Goal: Find specific page/section: Find specific page/section

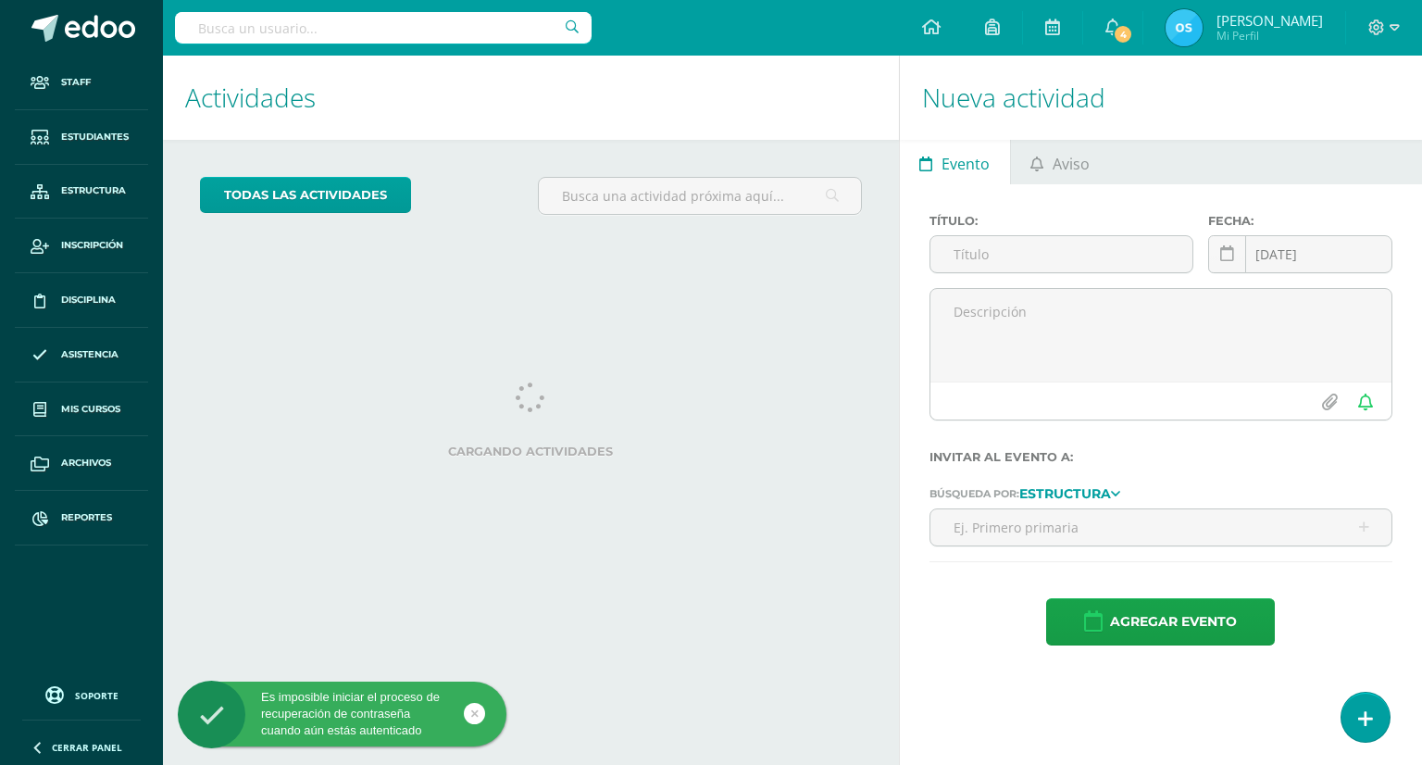
click at [493, 27] on input "text" at bounding box center [383, 27] width 417 height 31
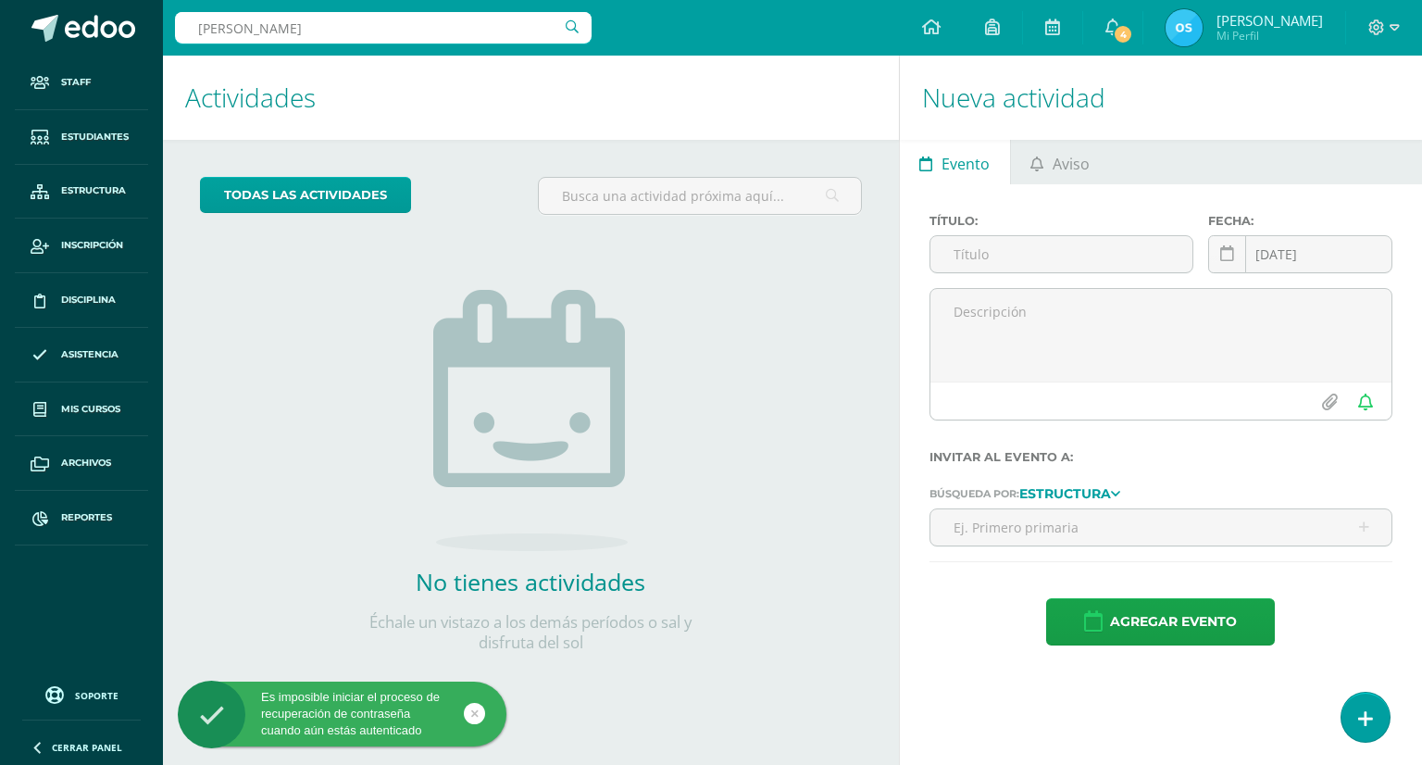
type input "DAYANA CAMILA"
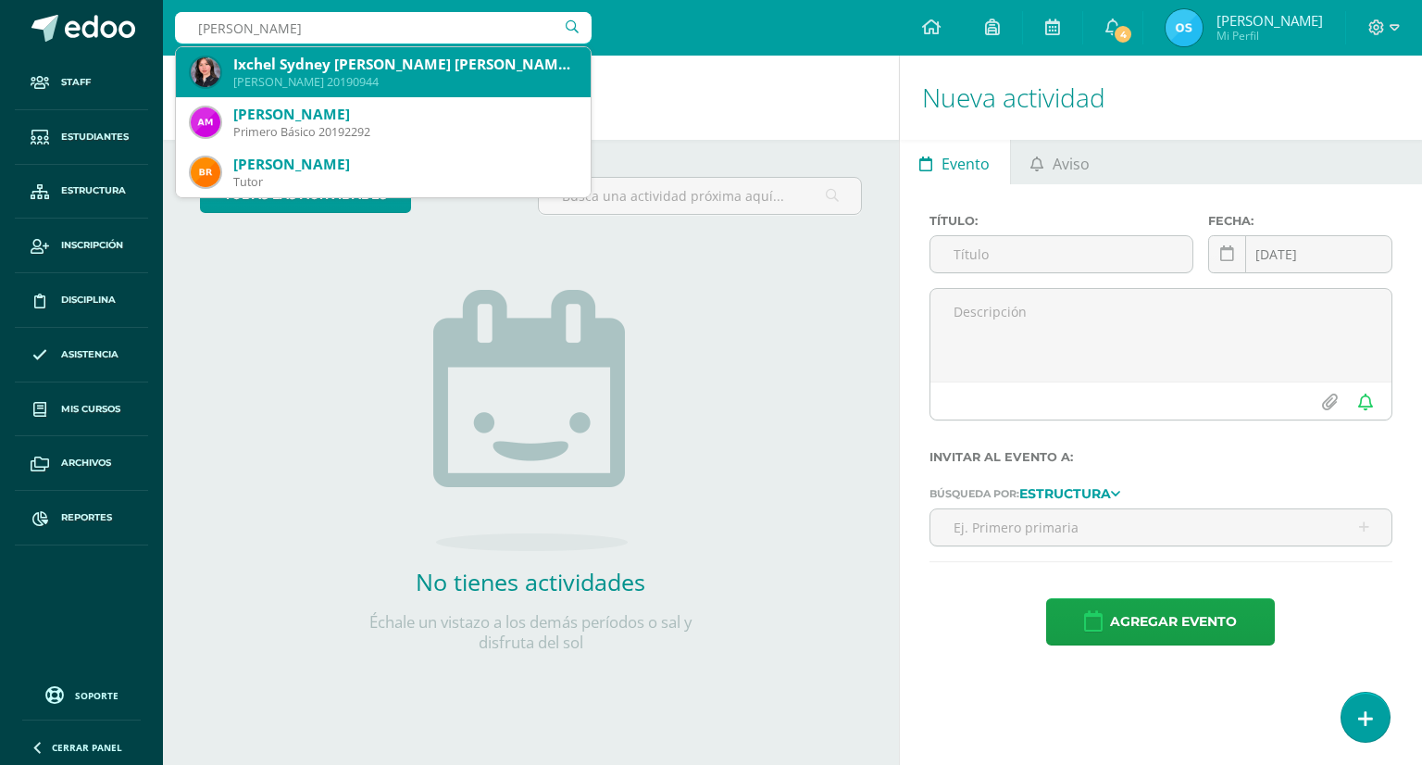
click at [415, 71] on div "Ixchel Sydney Dayana Camila Miranda Eugenia María Escribá Castillo" at bounding box center [404, 64] width 343 height 19
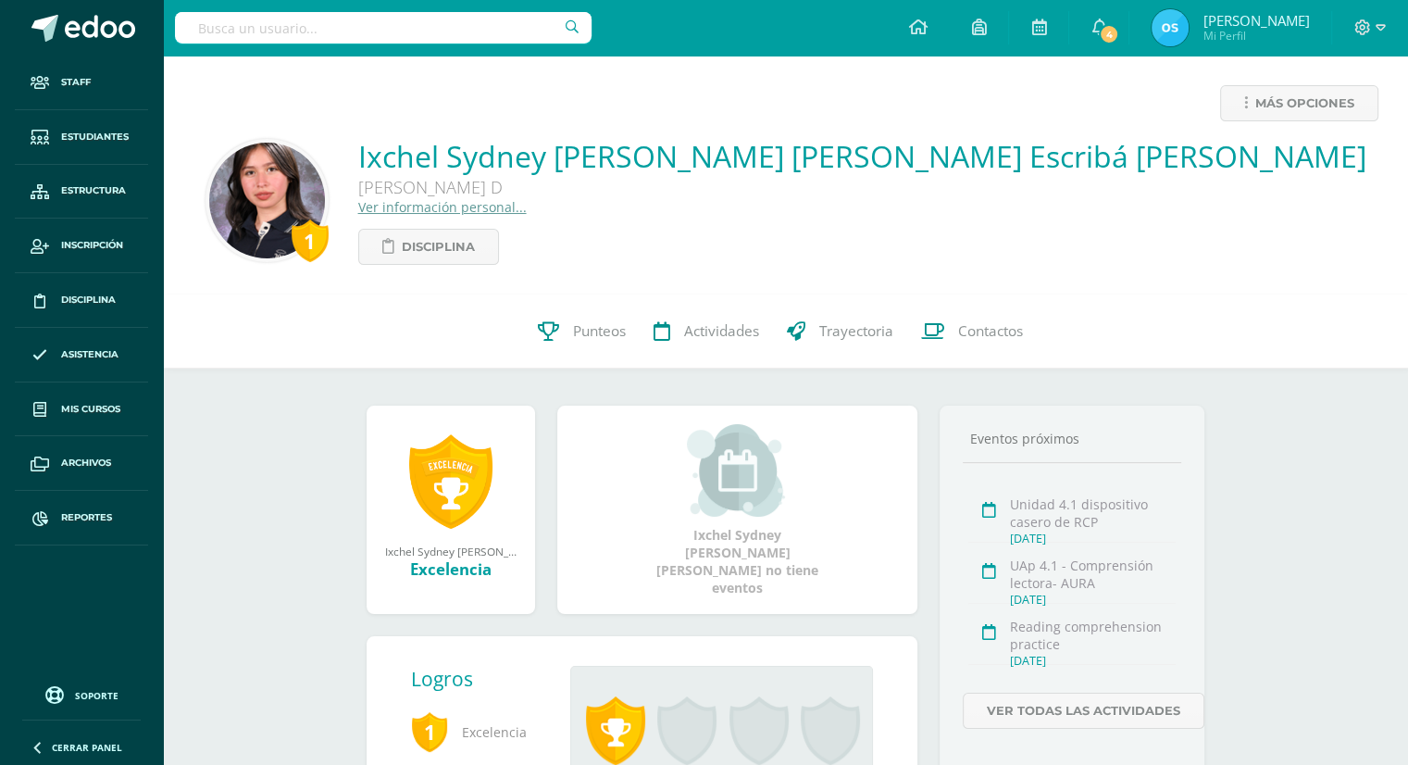
click at [491, 214] on link "Ver información personal..." at bounding box center [442, 207] width 168 height 18
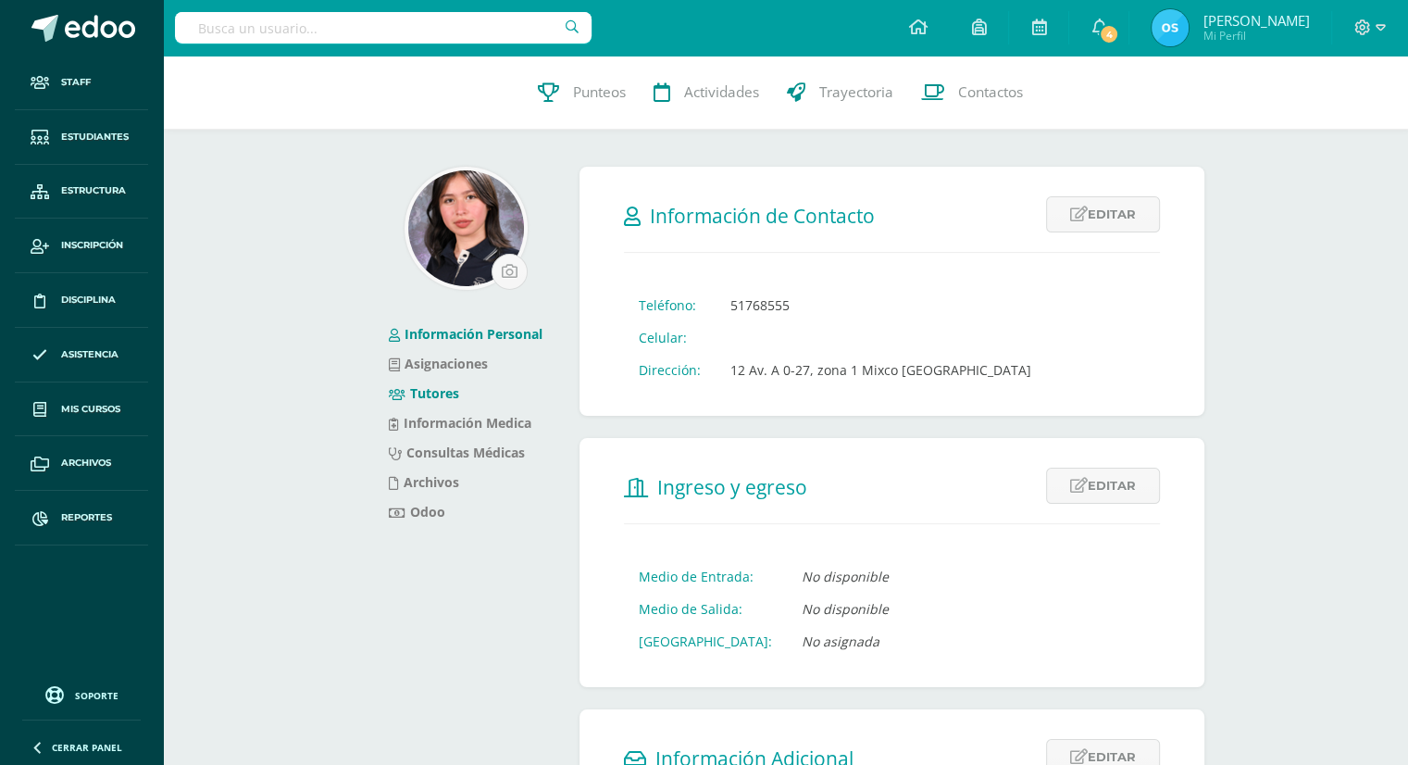
click at [441, 381] on li "Tutores" at bounding box center [466, 394] width 154 height 30
click at [448, 391] on link "Tutores" at bounding box center [424, 393] width 70 height 18
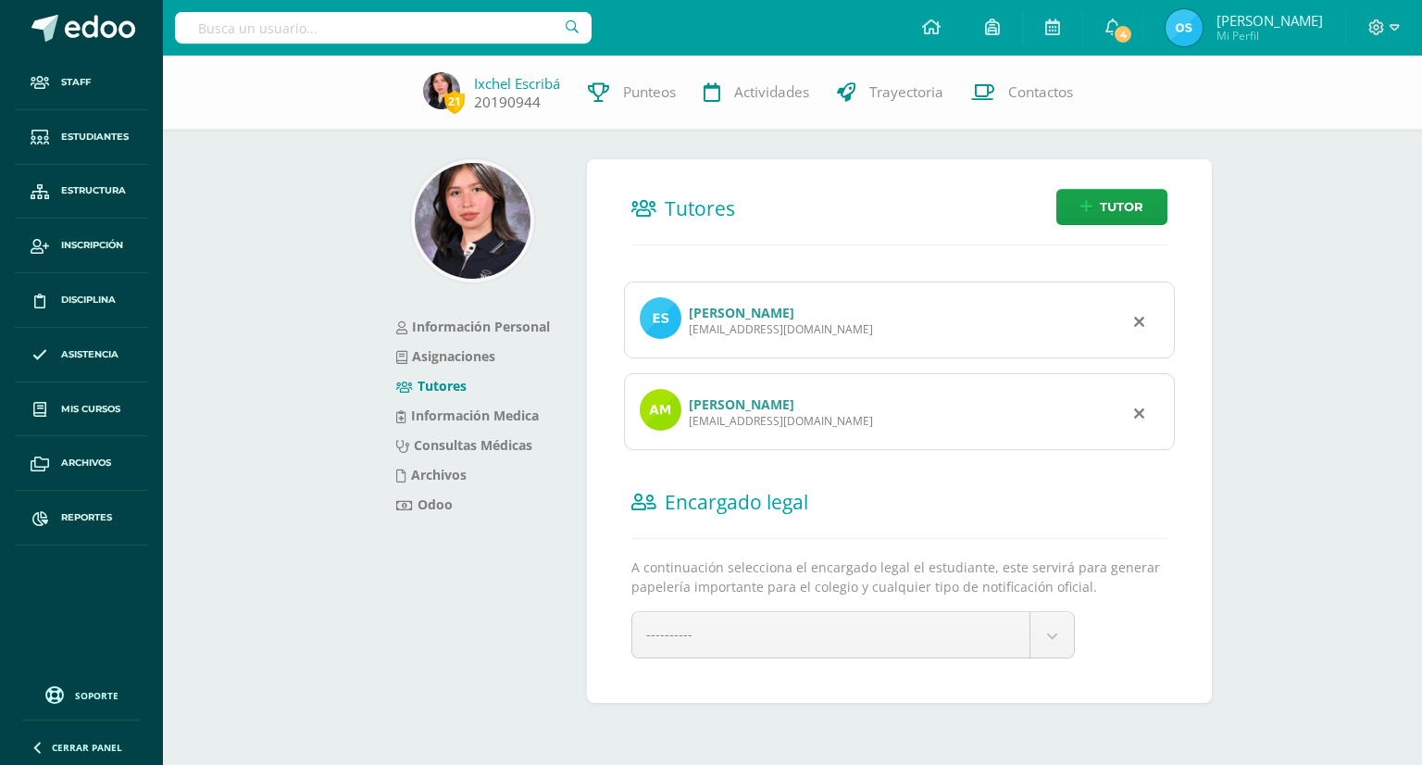
click at [491, 92] on link "Ixchel Escribá" at bounding box center [517, 83] width 86 height 19
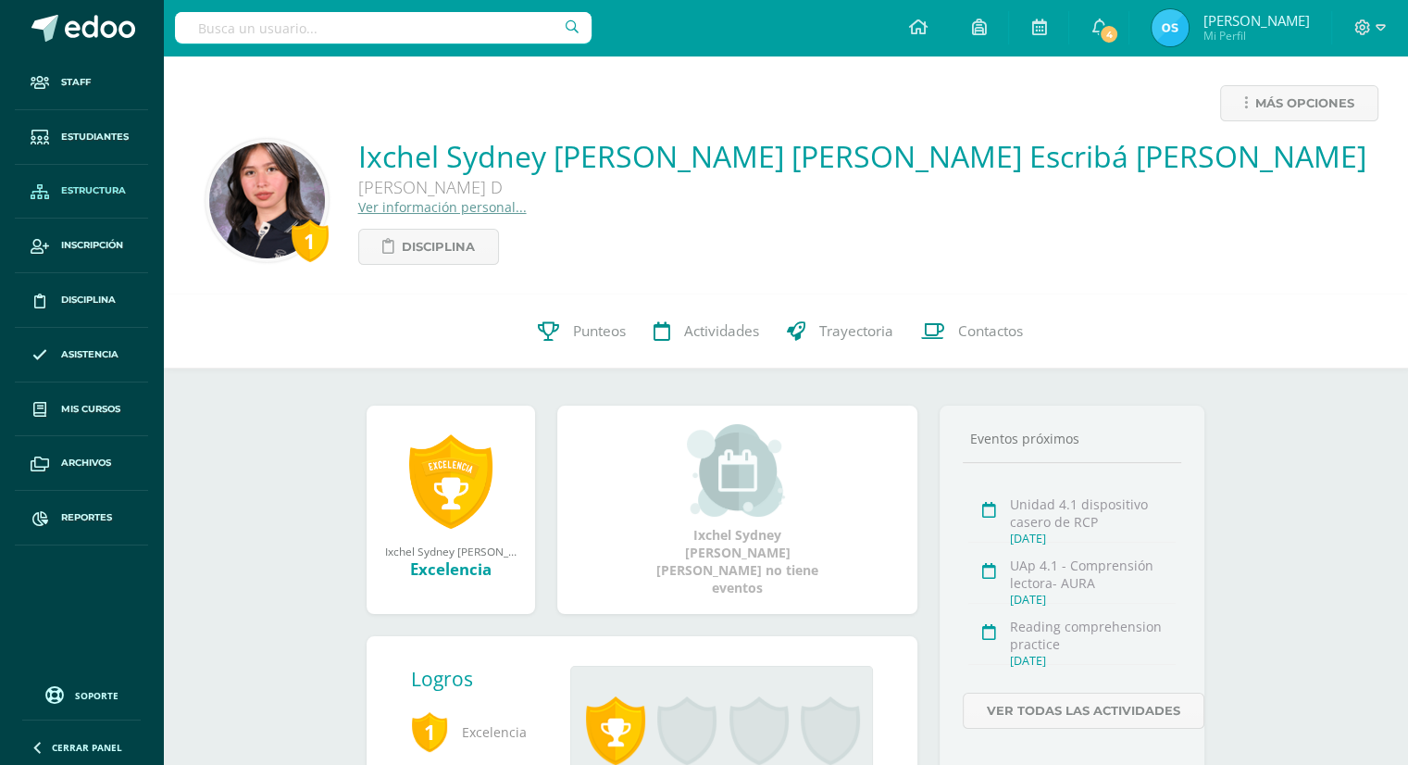
click at [74, 186] on span "Estructura" at bounding box center [93, 190] width 65 height 15
click at [107, 135] on span "Estudiantes" at bounding box center [95, 137] width 68 height 15
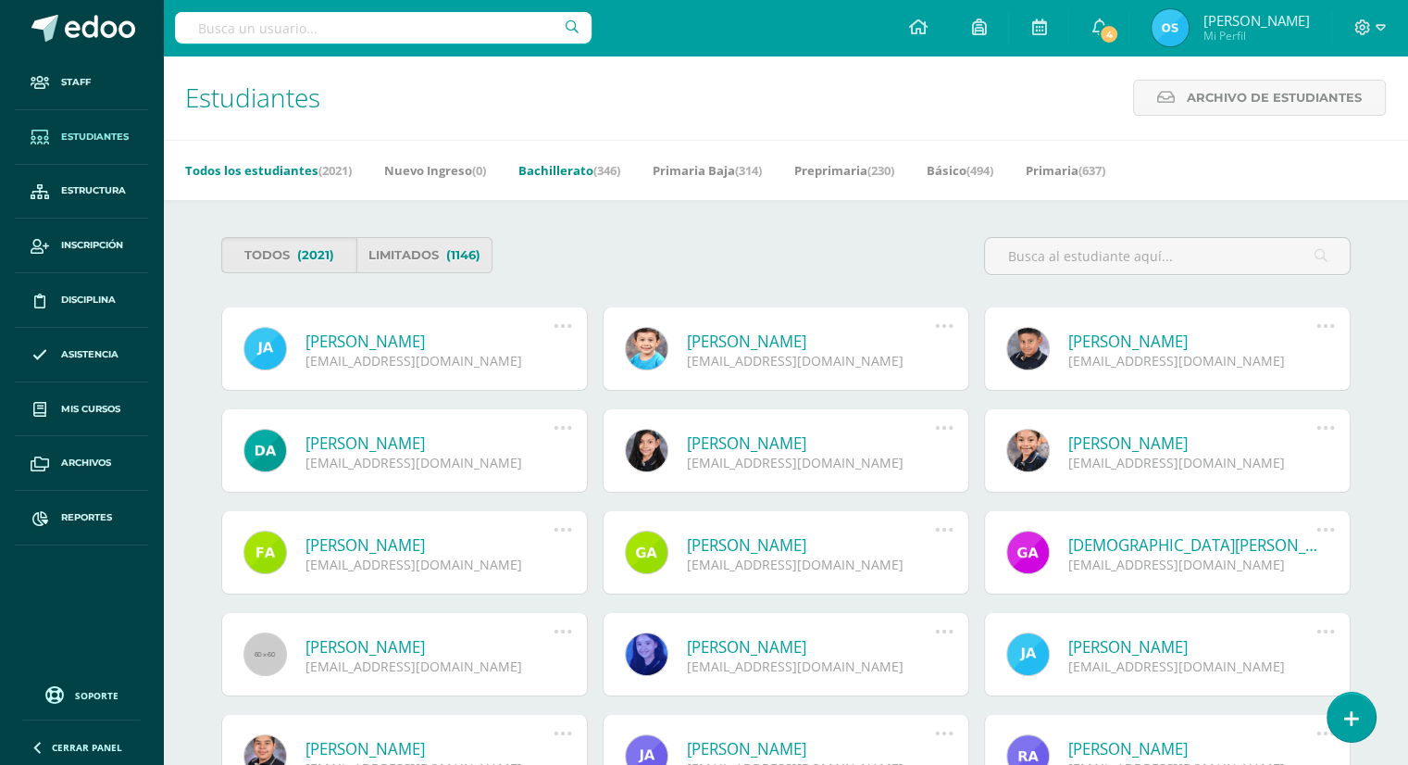
click at [607, 172] on span "(346)" at bounding box center [606, 170] width 27 height 17
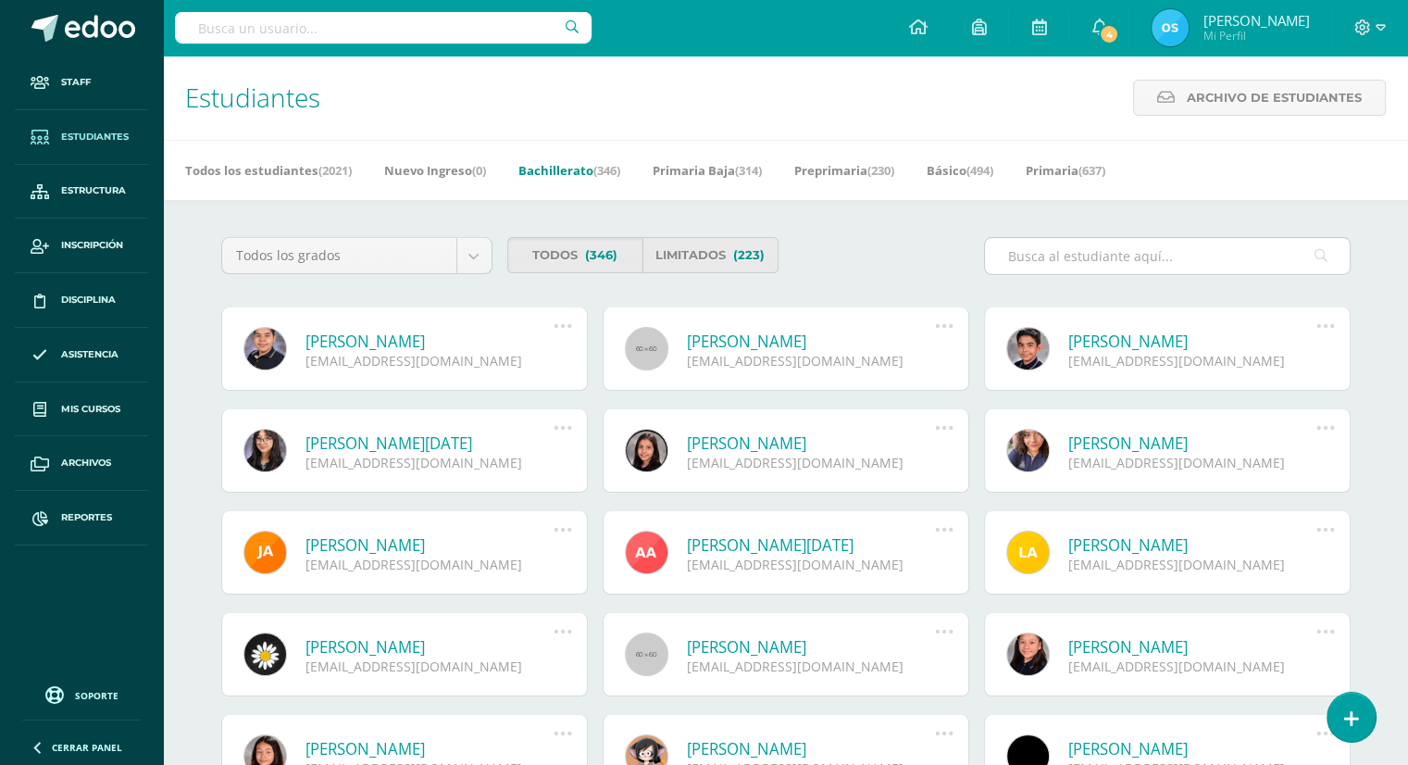
click at [1024, 249] on input "text" at bounding box center [1167, 256] width 365 height 36
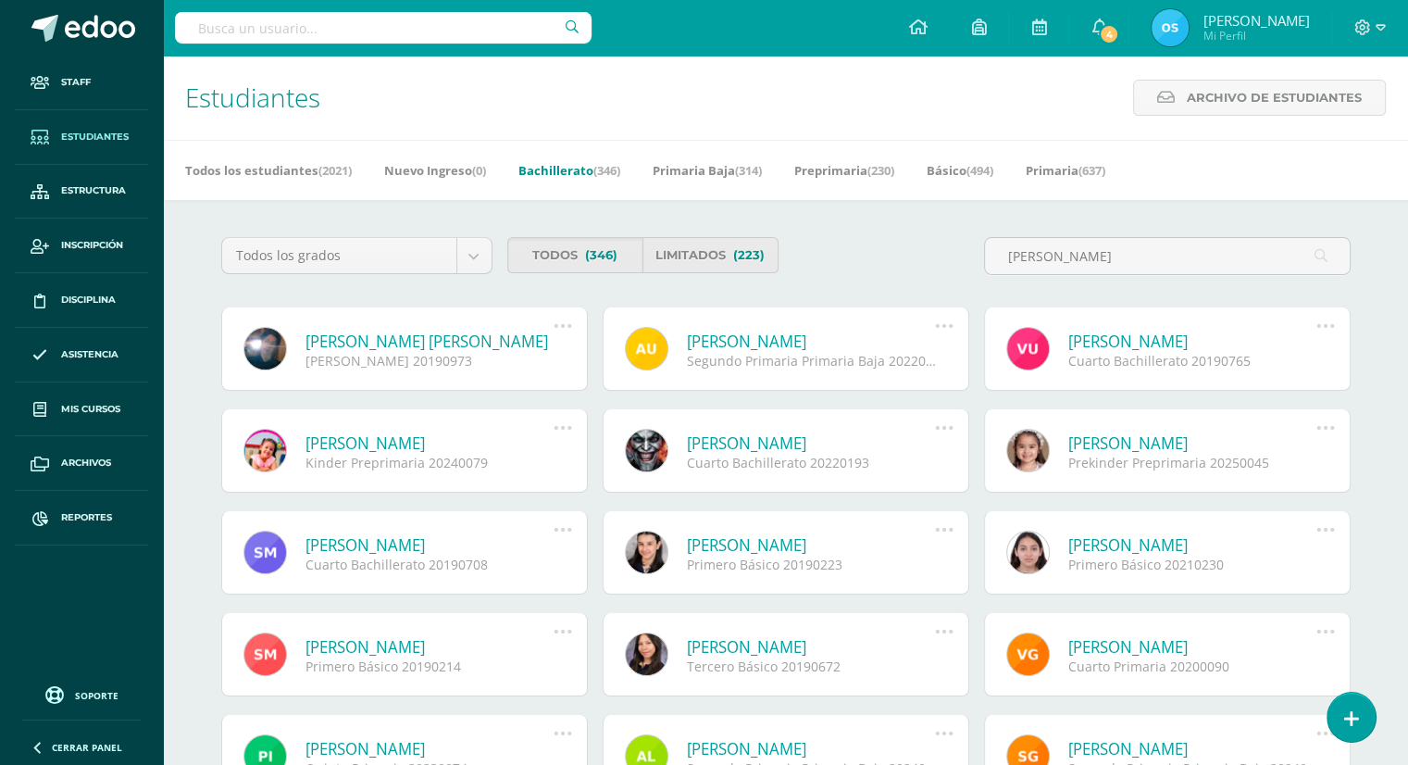
type input "URBINA"
click at [1166, 345] on link "Valeria Ximena Urbina Fernández" at bounding box center [1192, 340] width 249 height 21
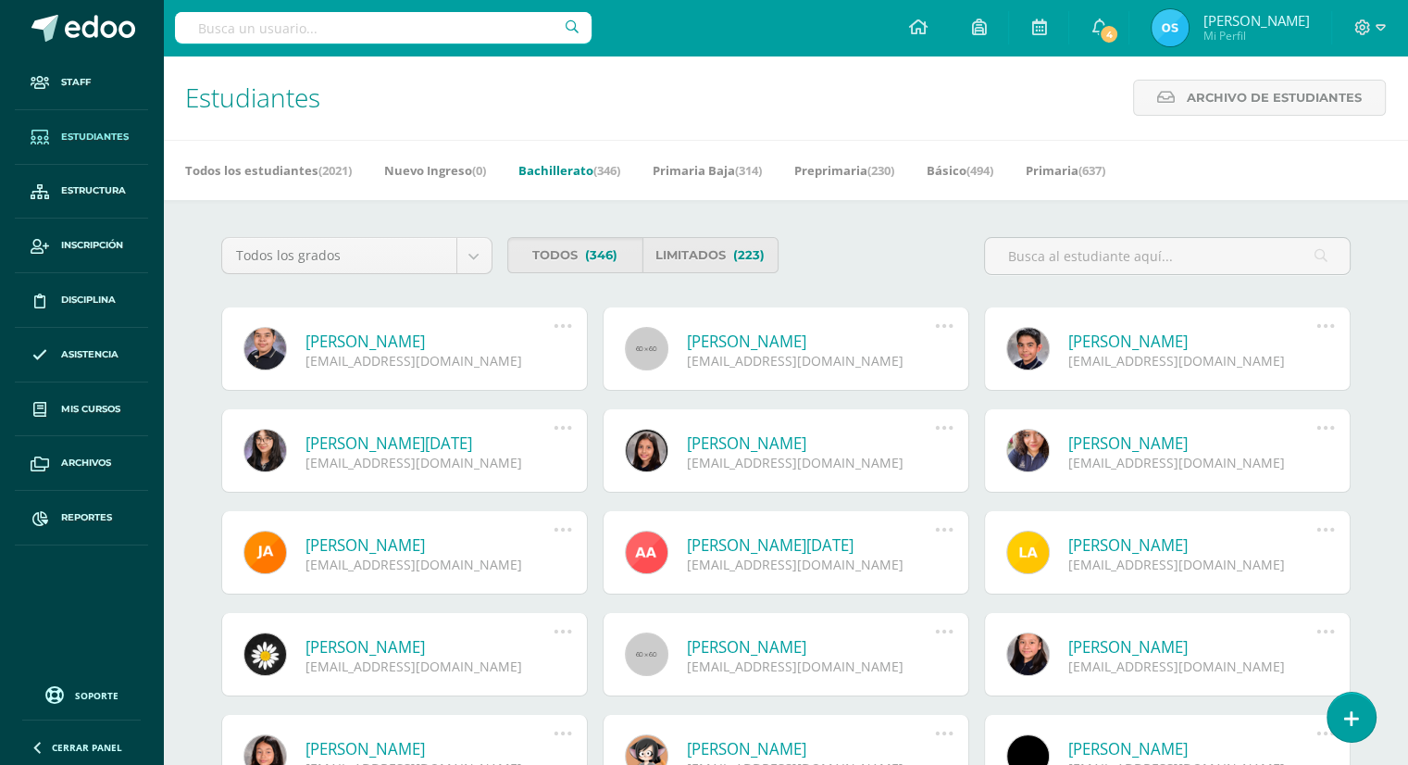
click at [570, 156] on link "Bachillerato (346)" at bounding box center [569, 171] width 102 height 30
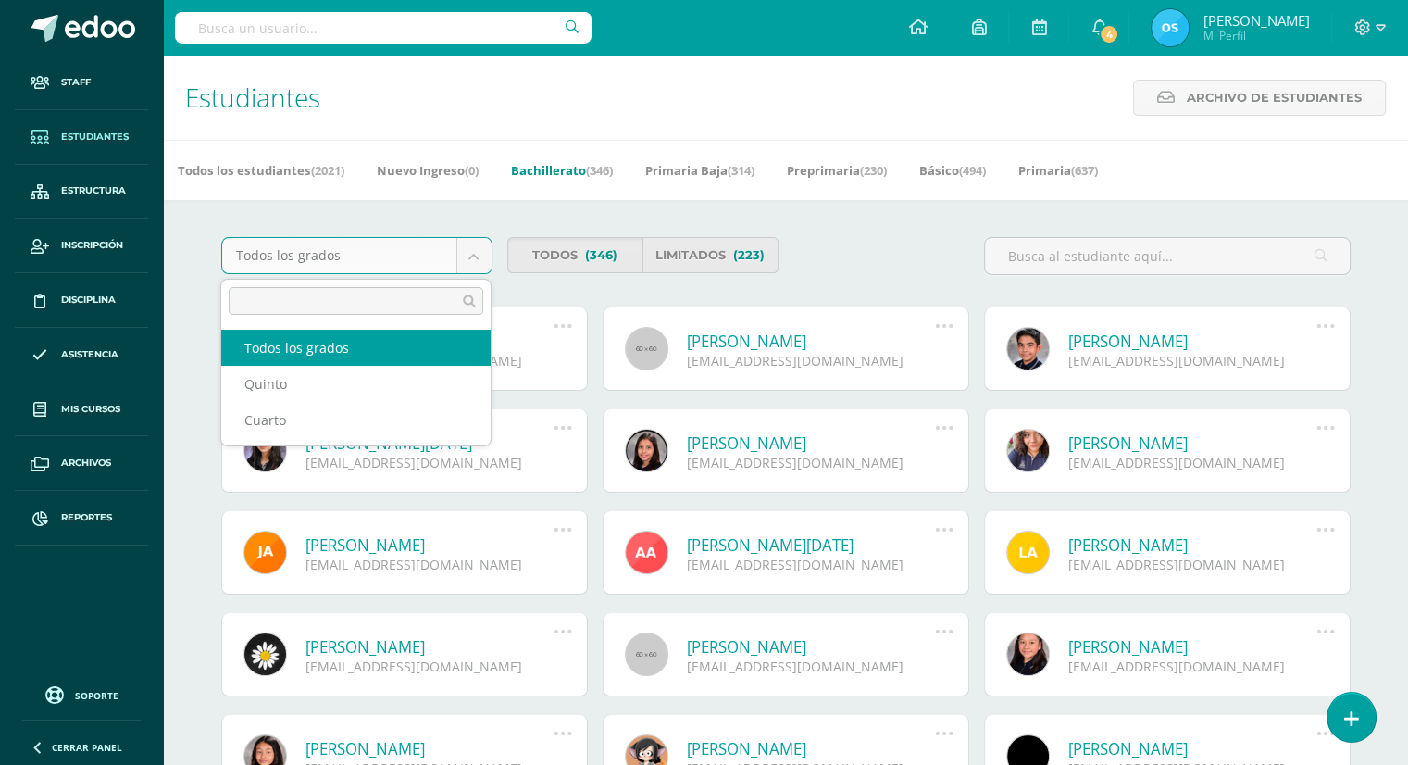
click at [386, 257] on body "Staff Estudiantes Estructura Inscripción Disciplina Asistencia Mis cursos Archi…" at bounding box center [704, 626] width 1408 height 1253
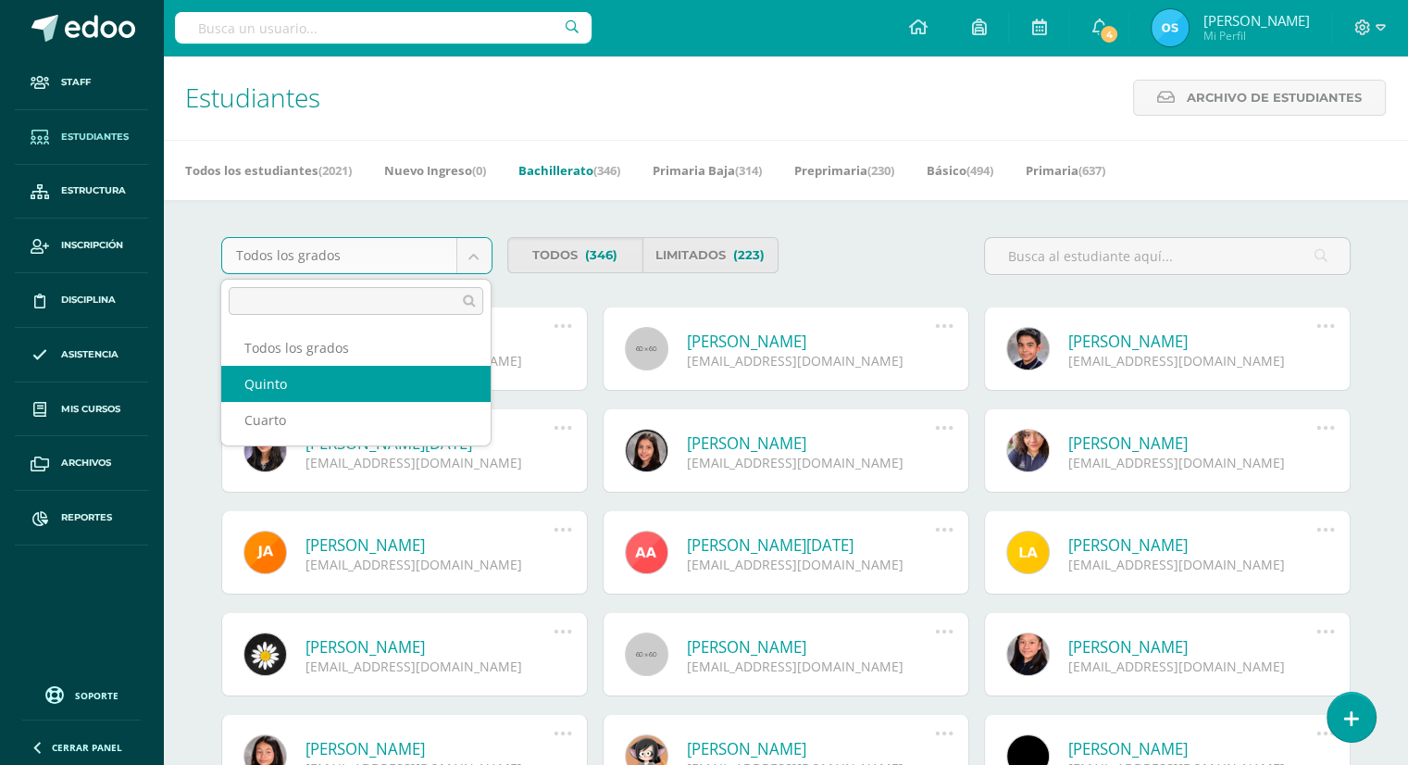
select select "28"
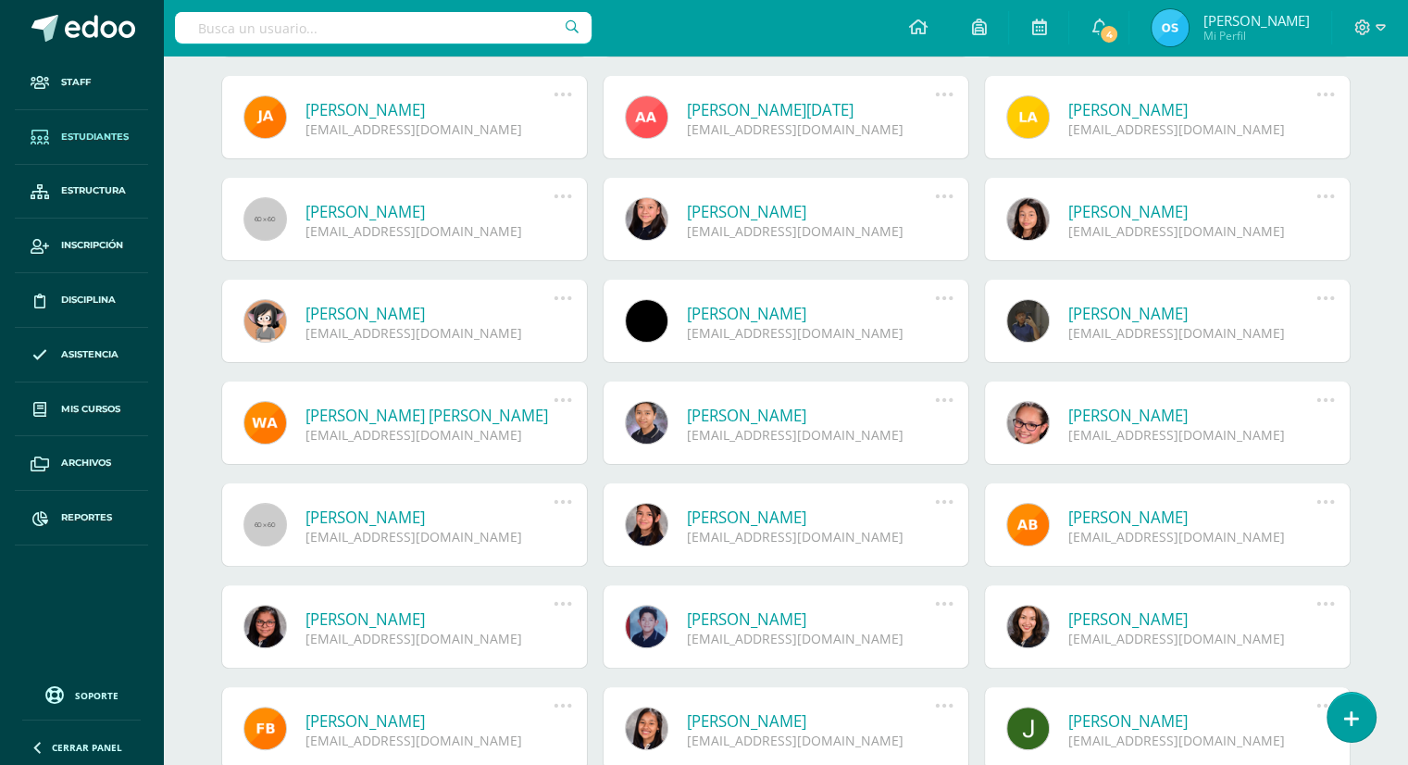
scroll to position [336, 0]
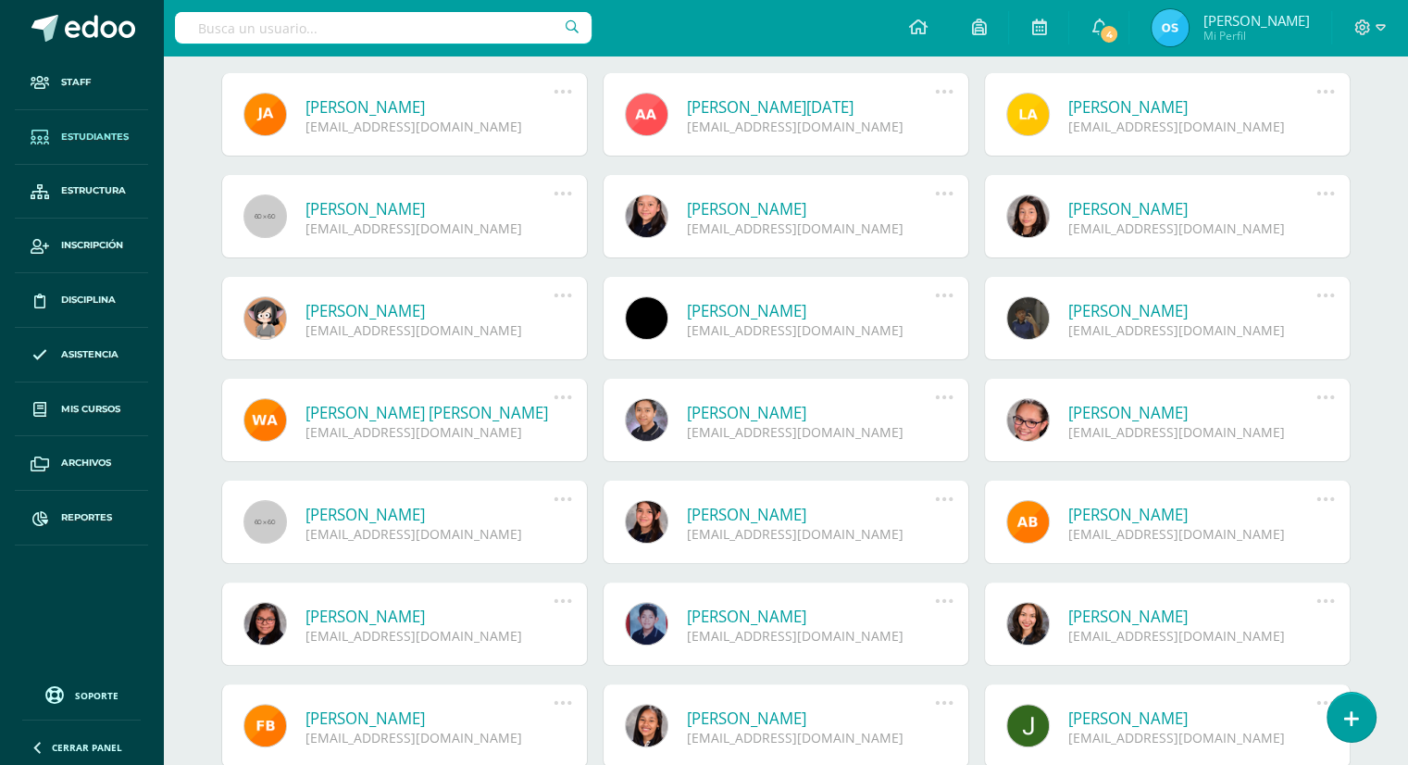
click at [773, 519] on link "[PERSON_NAME]" at bounding box center [811, 514] width 249 height 21
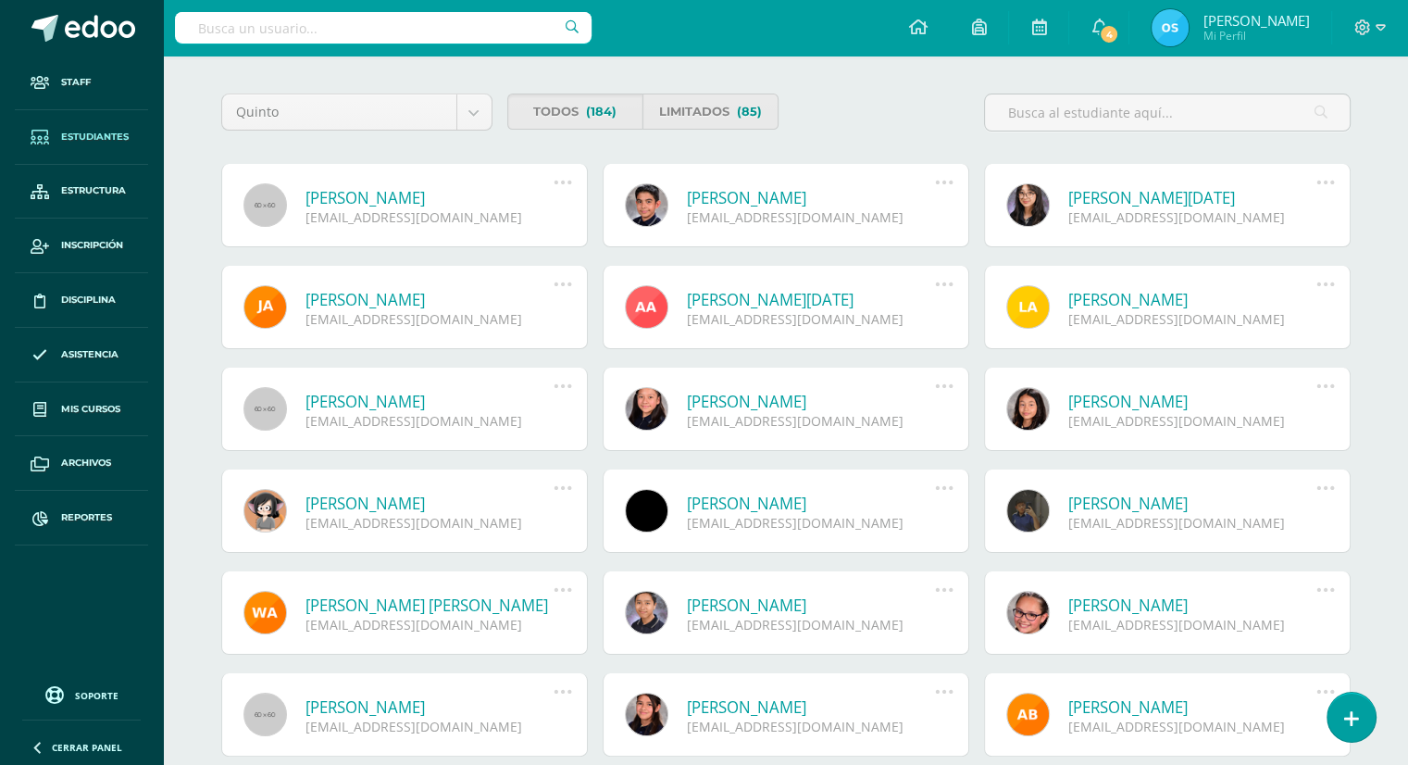
scroll to position [161, 0]
